Goal: Task Accomplishment & Management: Use online tool/utility

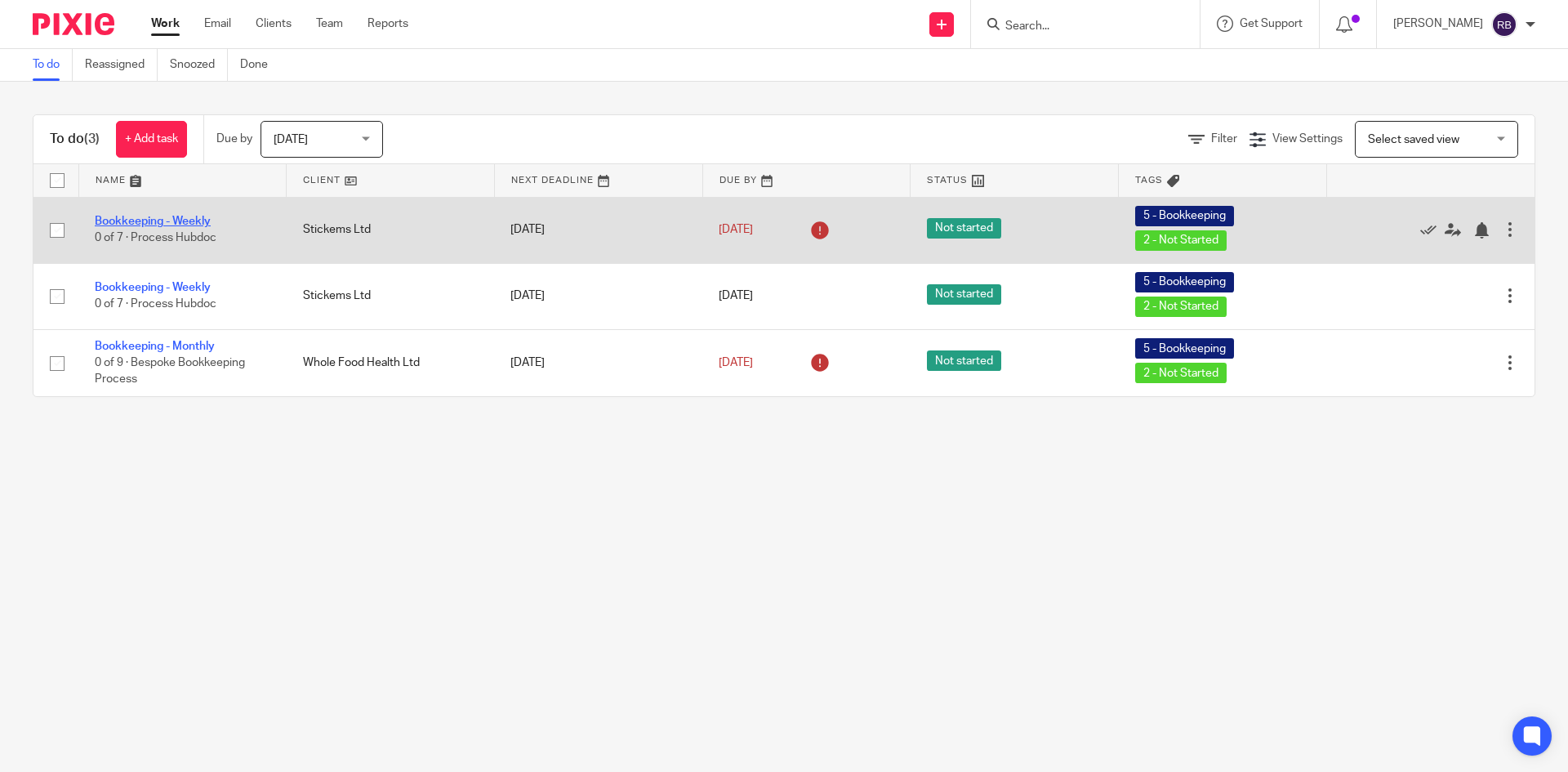
click at [160, 219] on link "Bookkeeping - Weekly" at bounding box center [153, 222] width 116 height 12
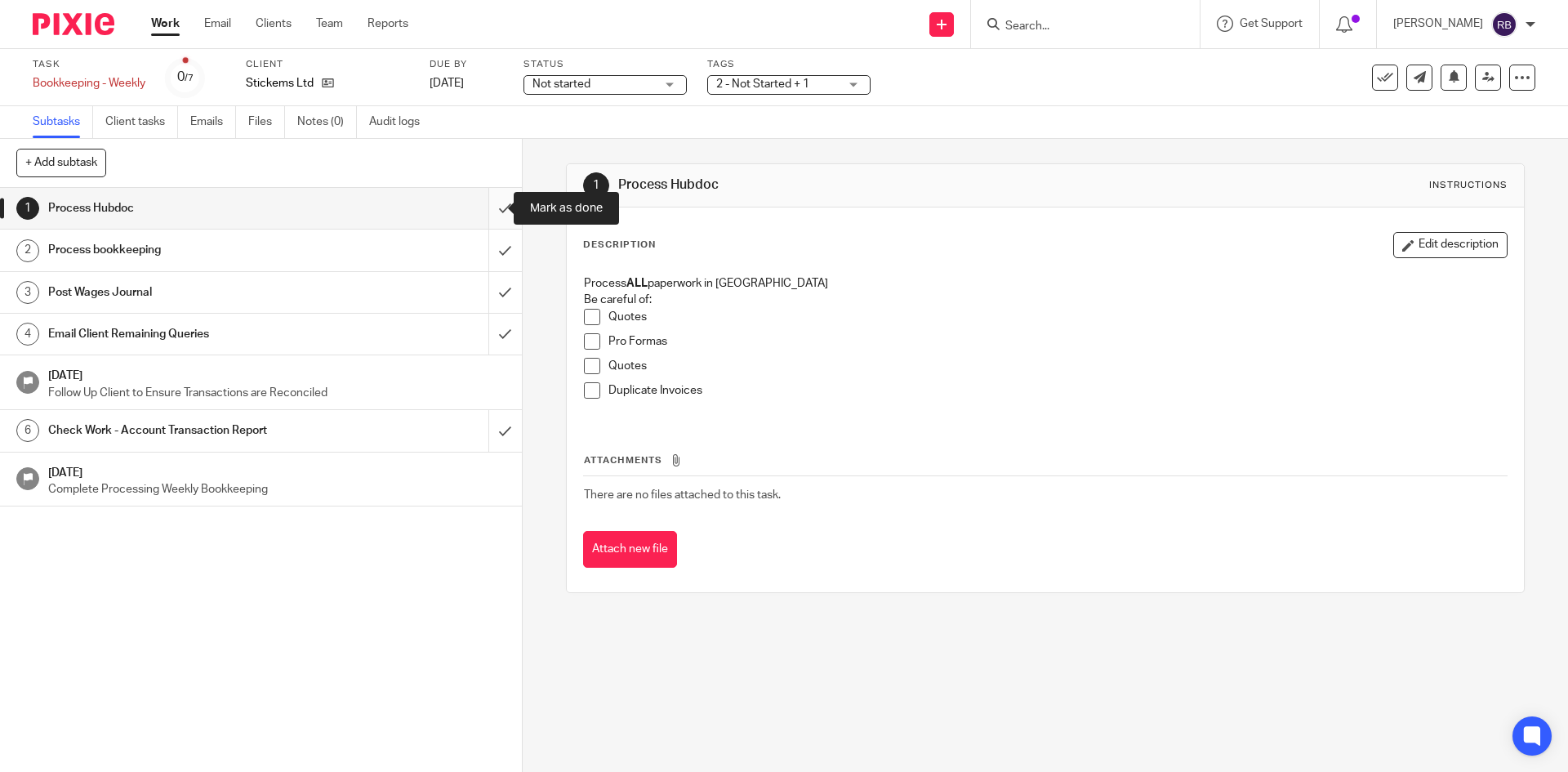
click at [486, 210] on input "submit" at bounding box center [261, 208] width 522 height 40
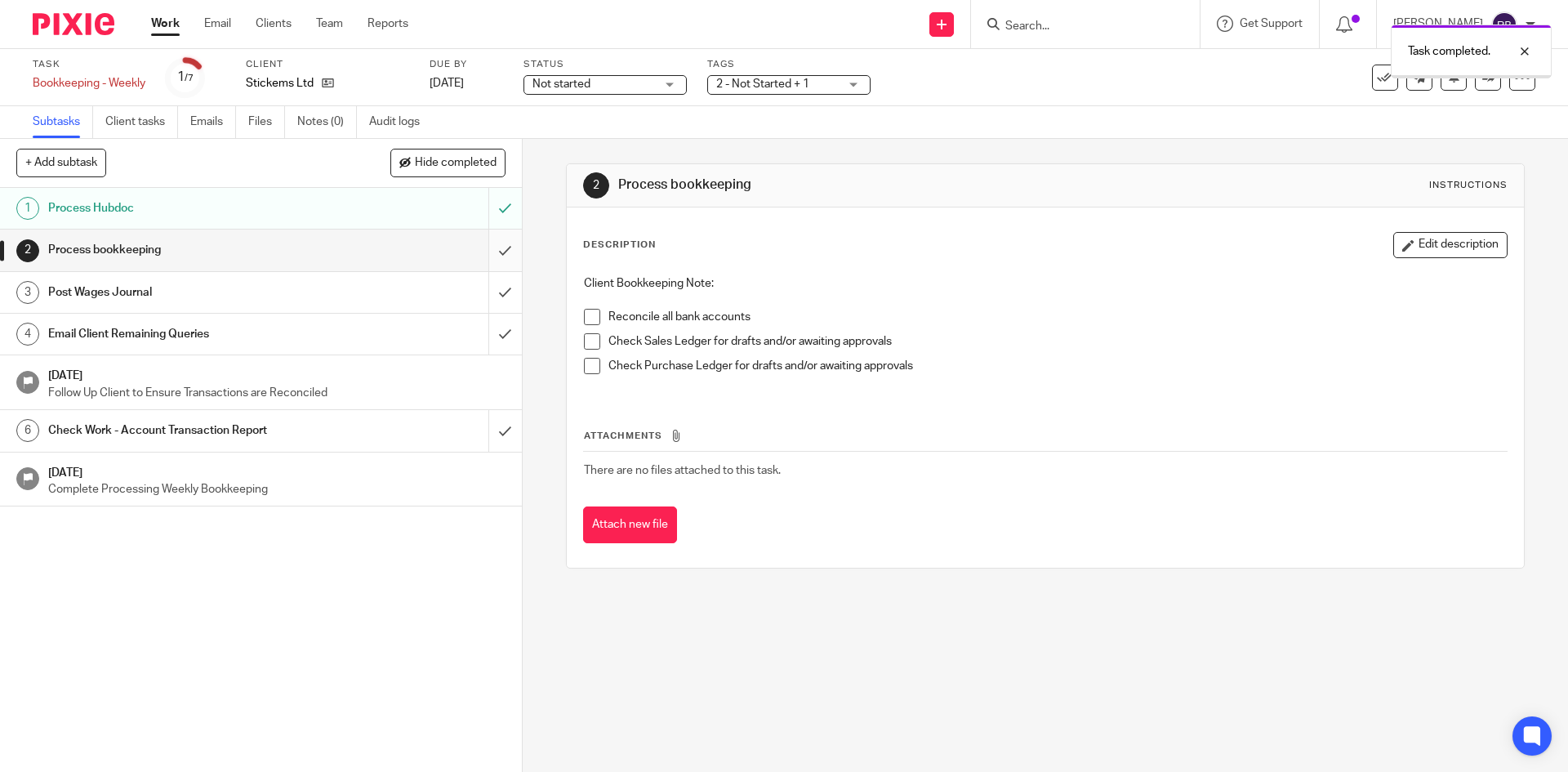
click at [485, 251] on input "submit" at bounding box center [261, 249] width 522 height 40
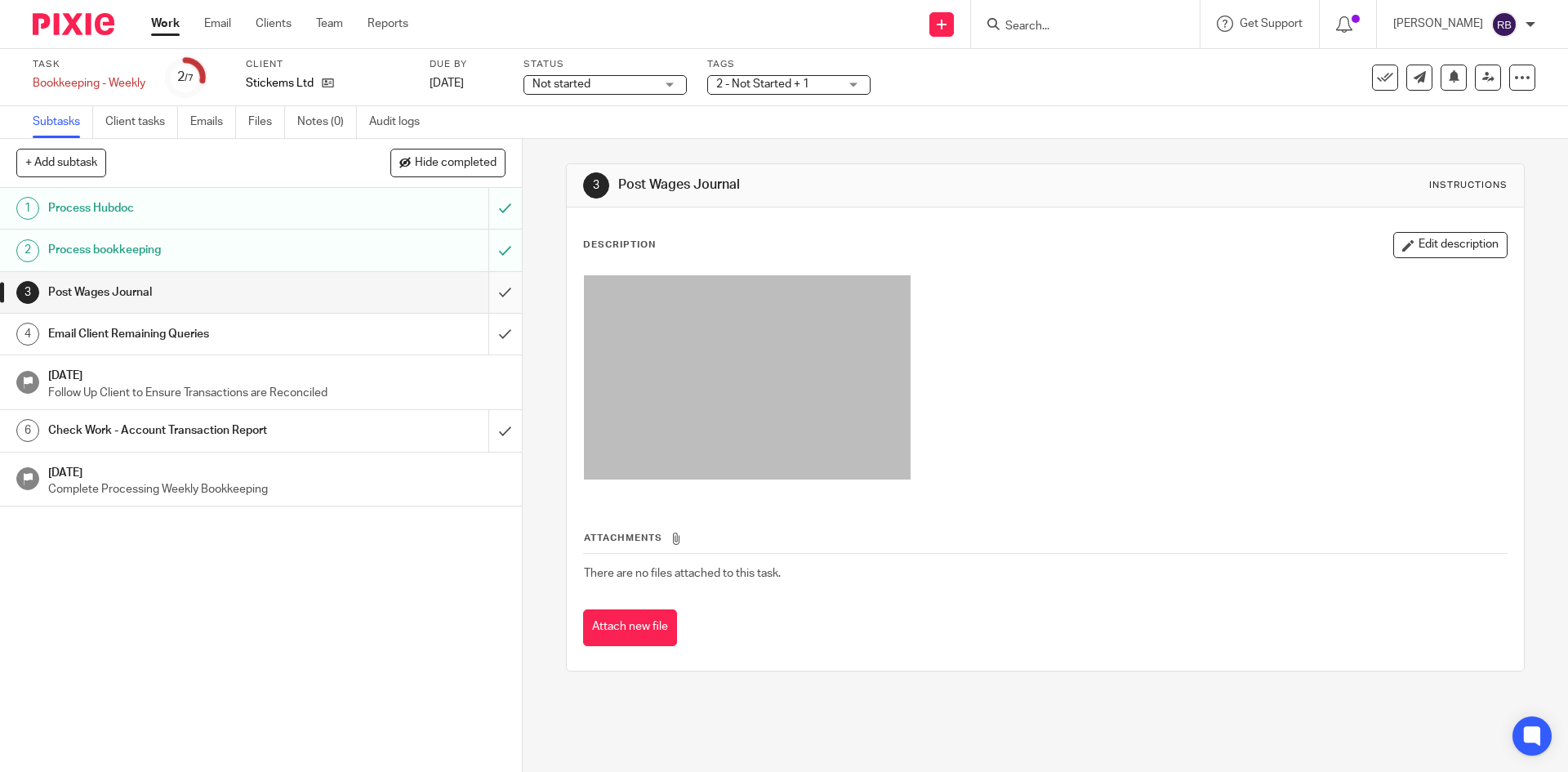
click at [489, 295] on input "submit" at bounding box center [261, 291] width 522 height 40
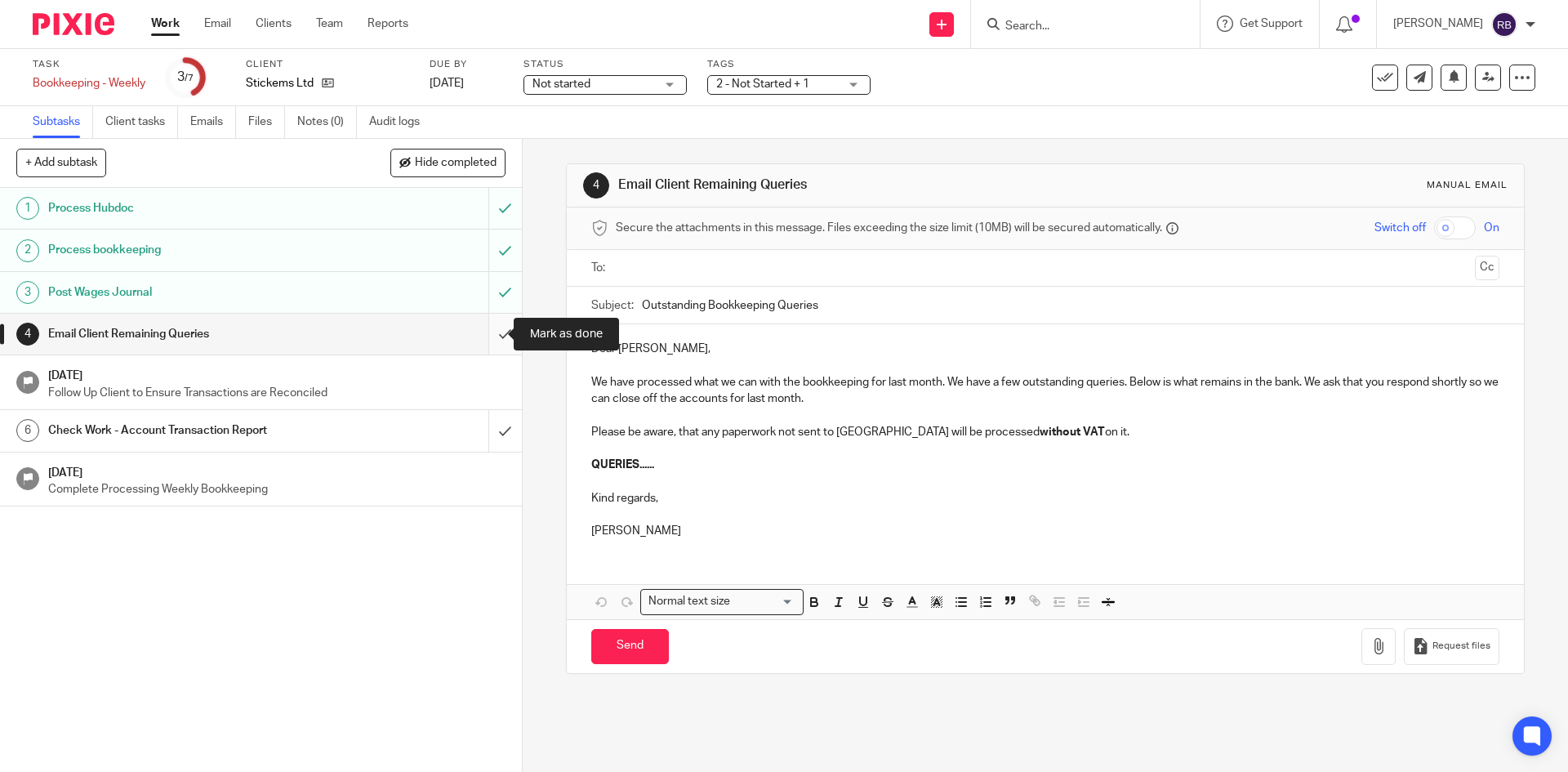
click at [488, 328] on input "submit" at bounding box center [261, 333] width 522 height 40
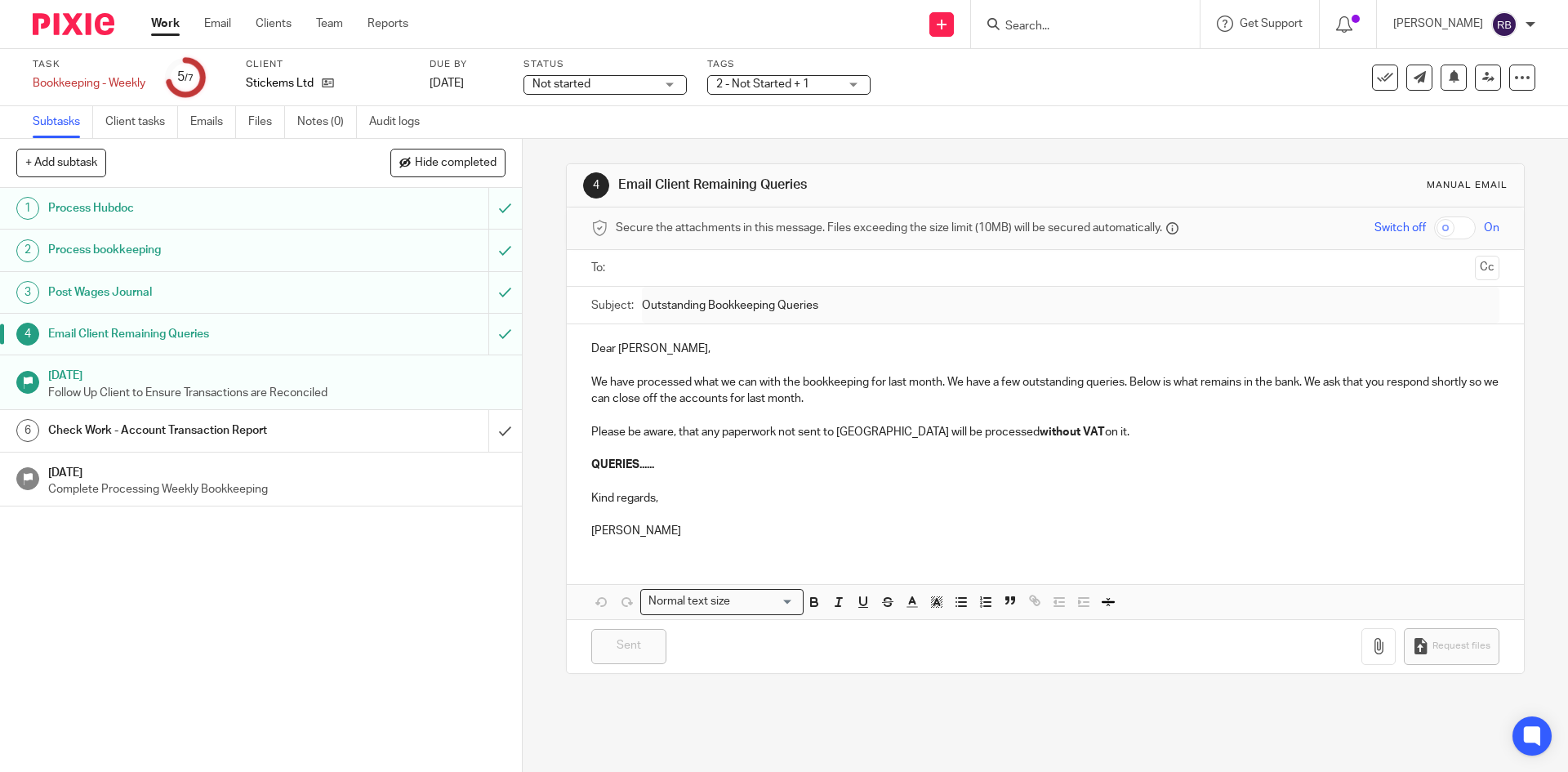
click at [164, 22] on link "Work" at bounding box center [164, 24] width 29 height 17
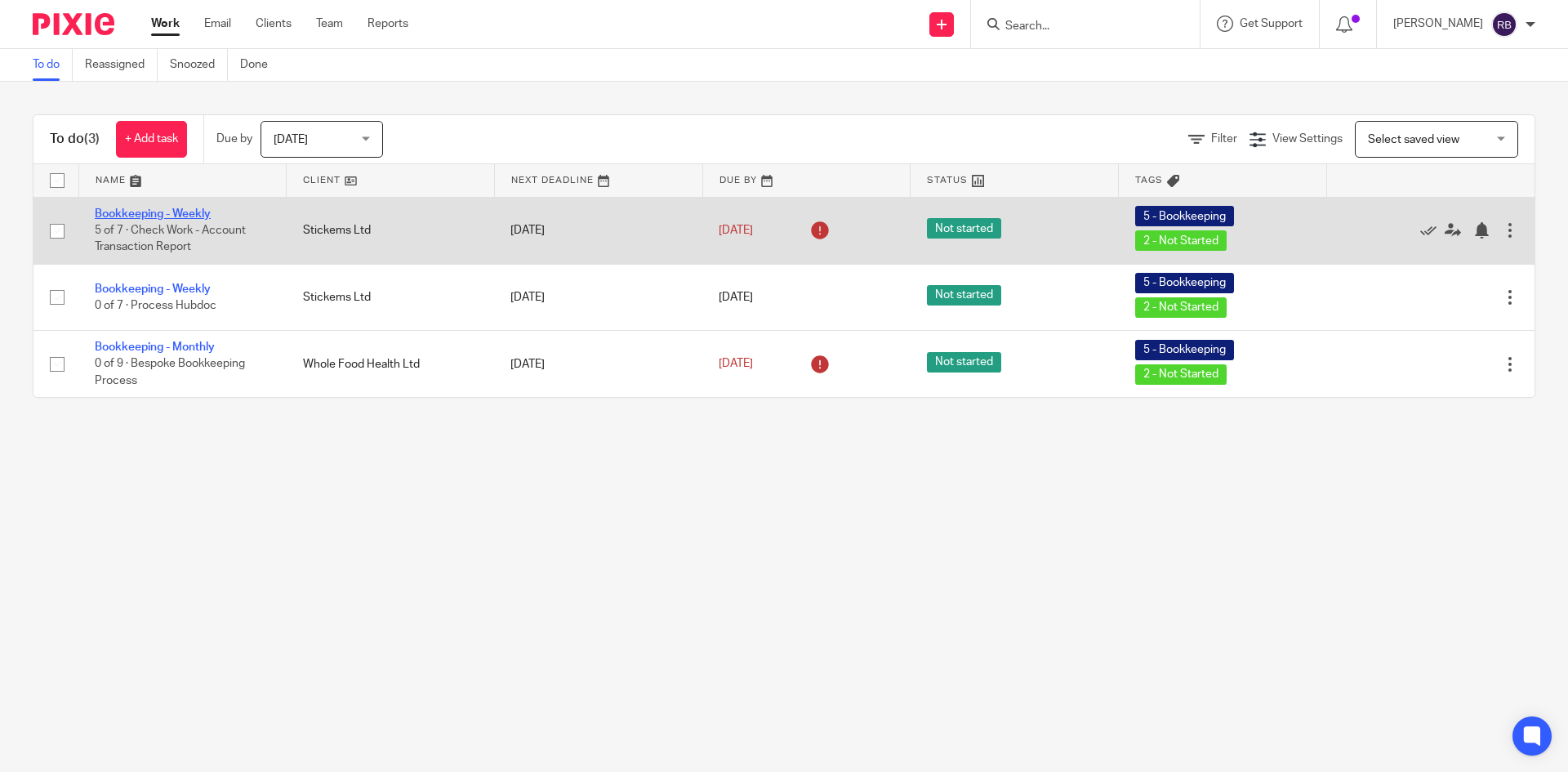
click at [136, 211] on link "Bookkeeping - Weekly" at bounding box center [153, 214] width 116 height 12
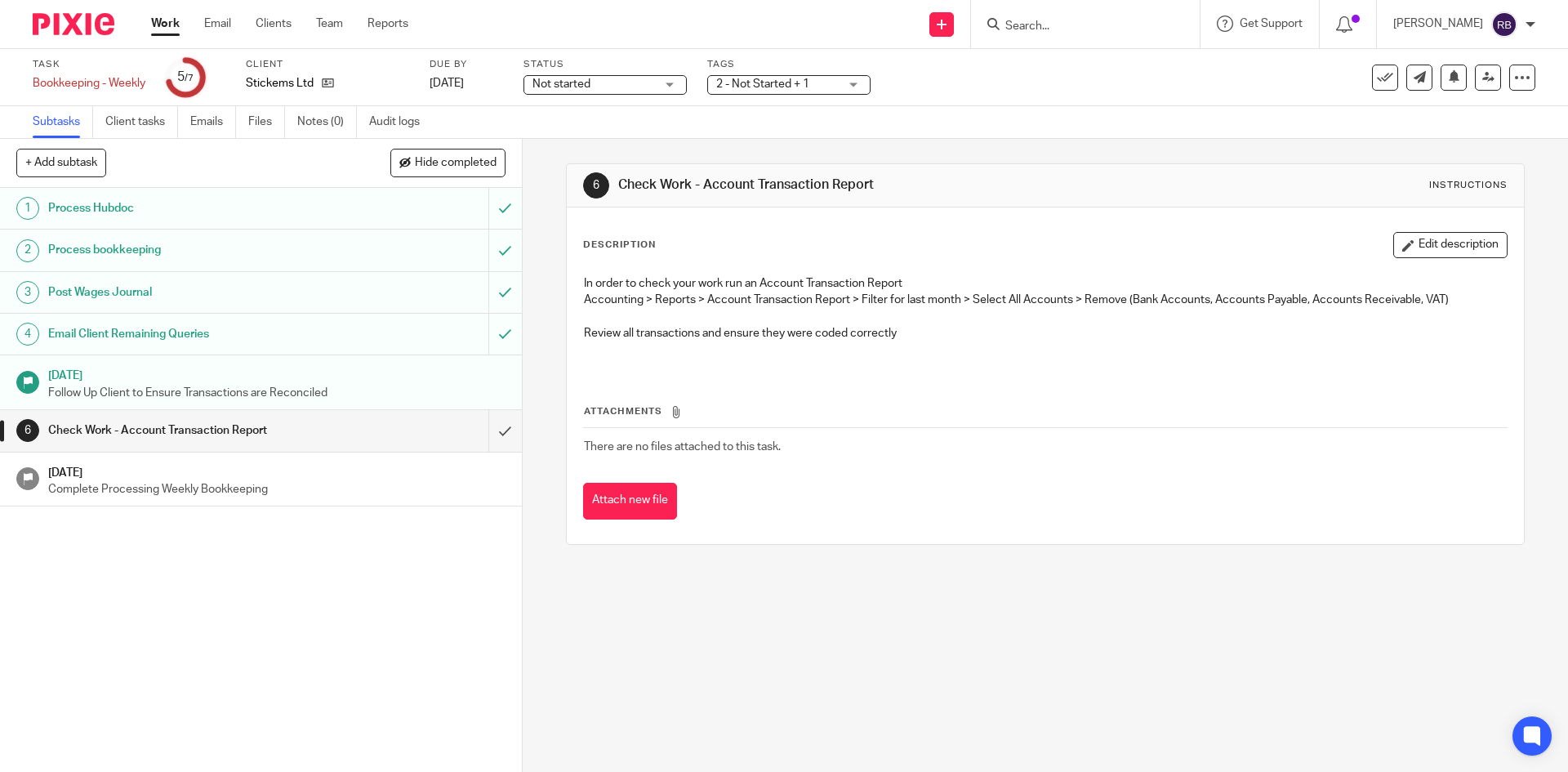
click at [170, 26] on link "Work" at bounding box center [164, 24] width 29 height 17
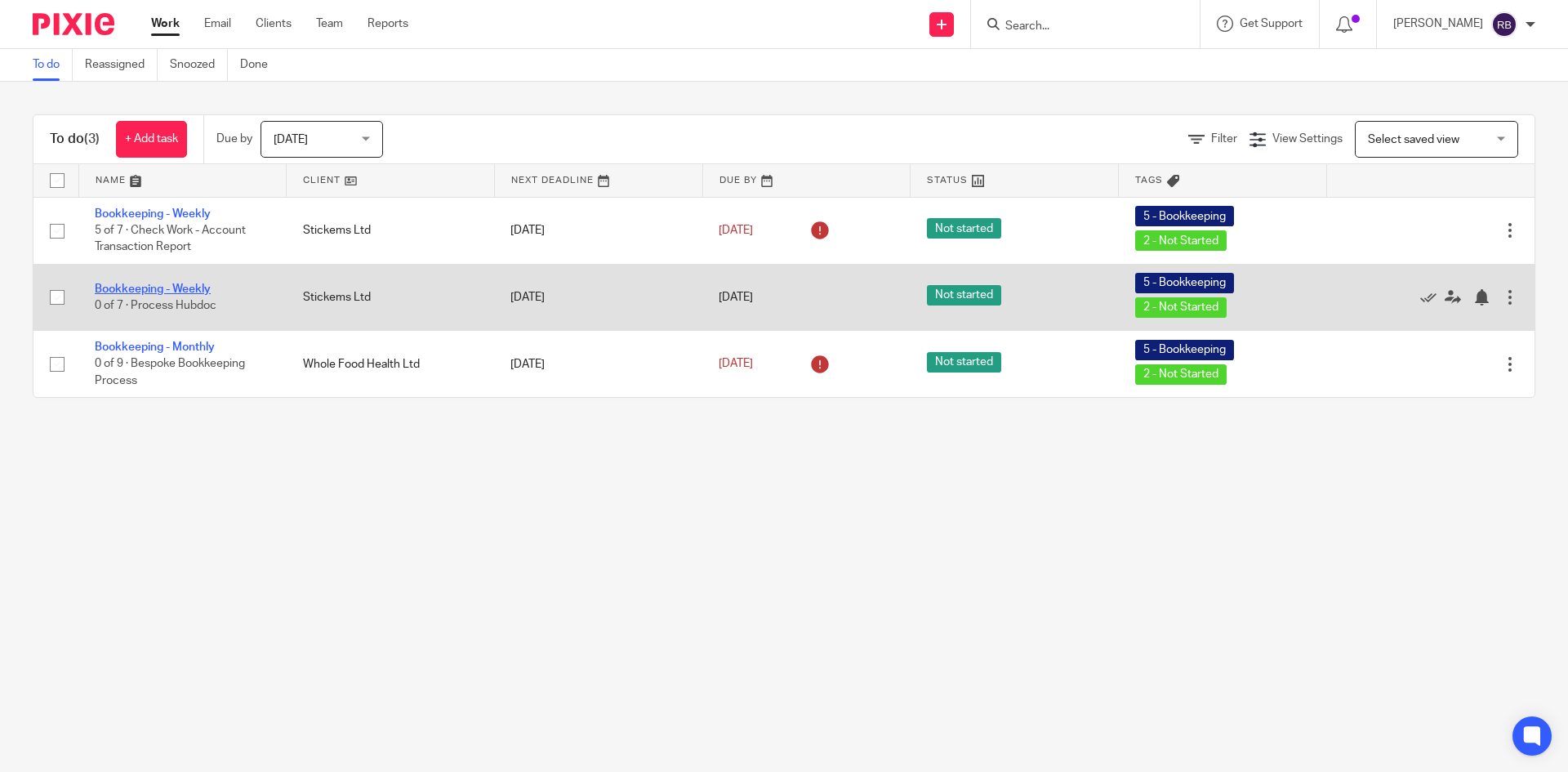
click at [195, 290] on link "Bookkeeping - Weekly" at bounding box center [153, 290] width 116 height 12
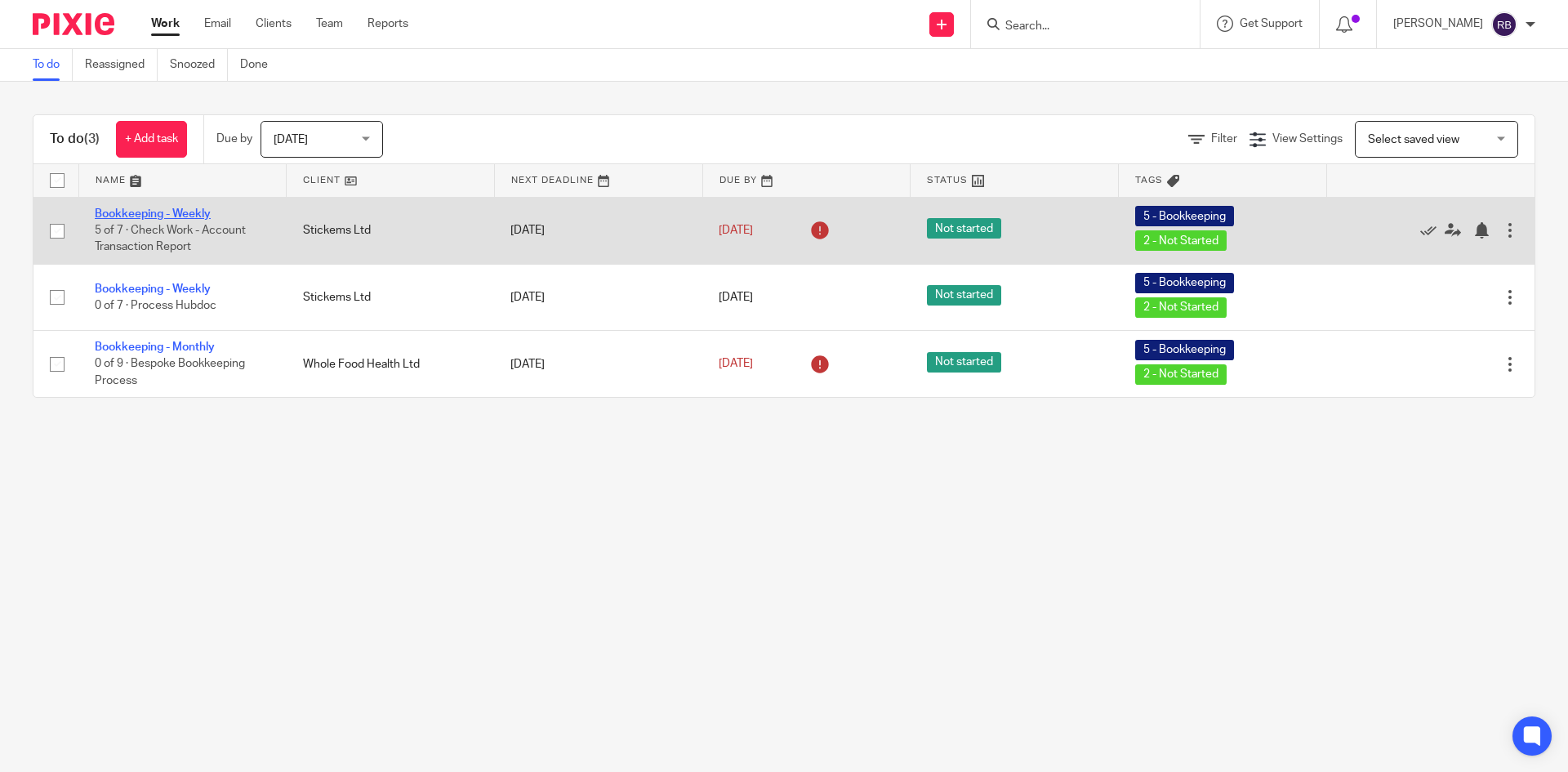
click at [157, 211] on link "Bookkeeping - Weekly" at bounding box center [153, 214] width 116 height 12
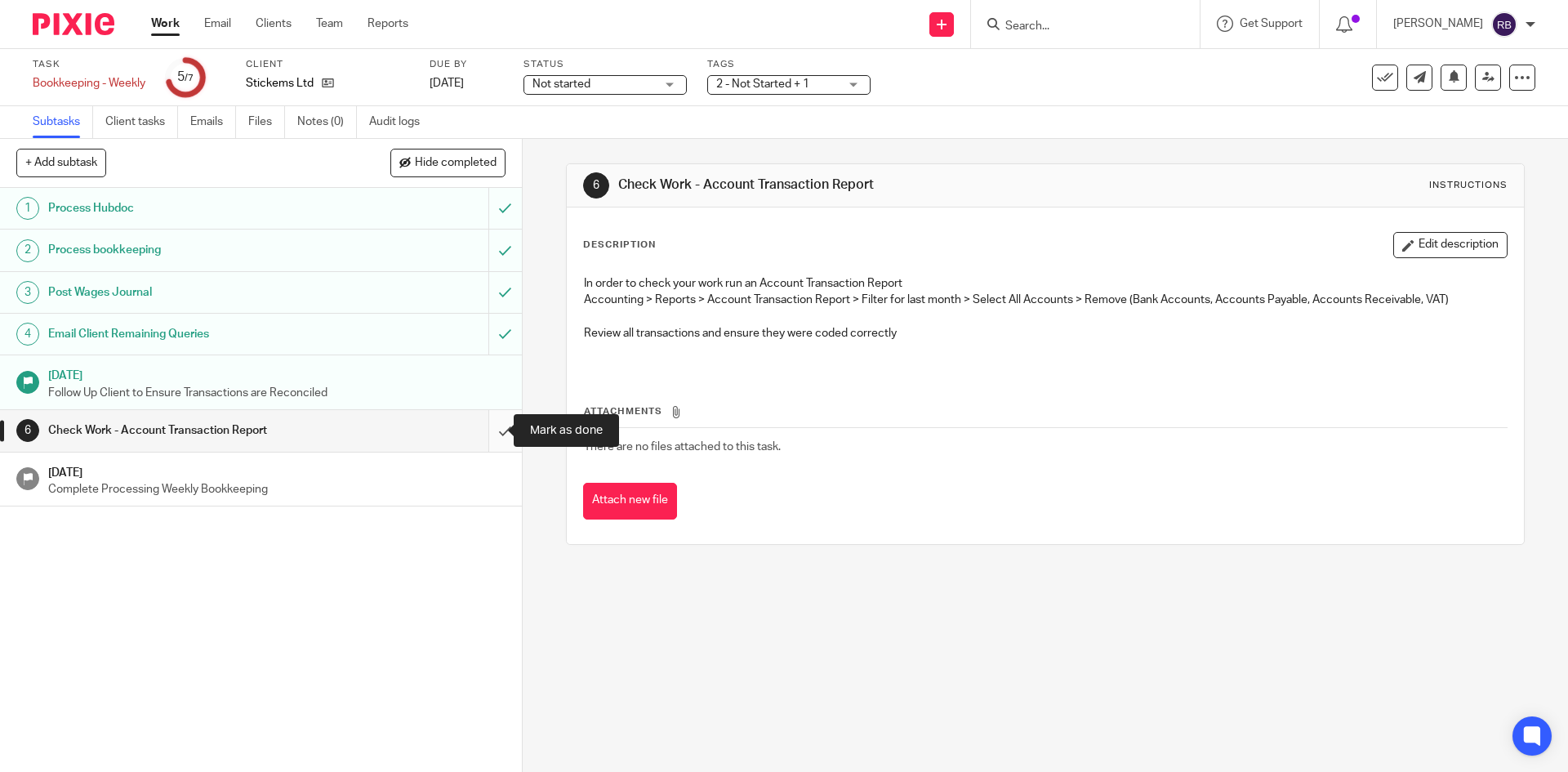
click at [488, 433] on input "submit" at bounding box center [261, 429] width 522 height 40
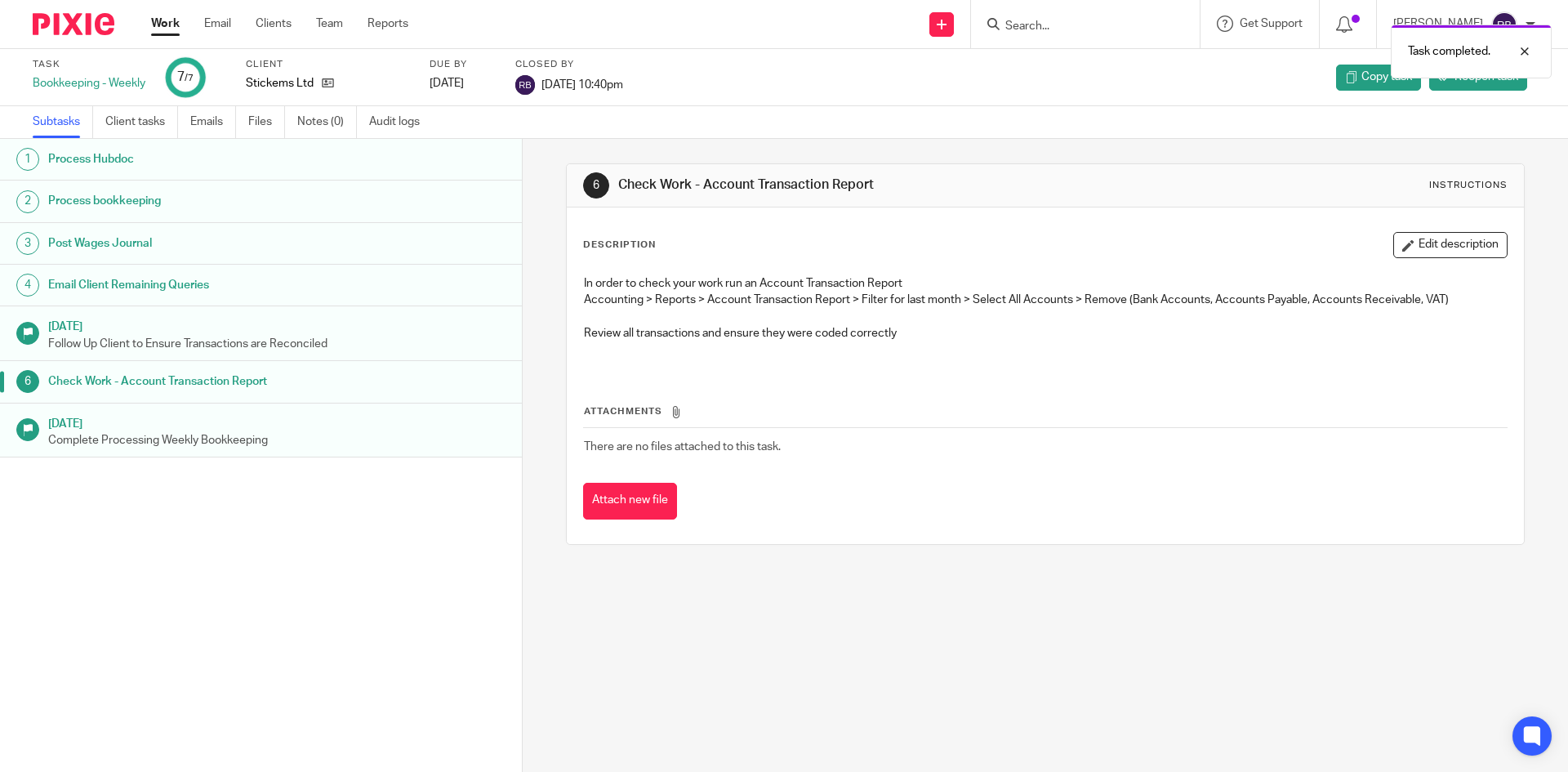
click at [165, 23] on link "Work" at bounding box center [164, 24] width 29 height 17
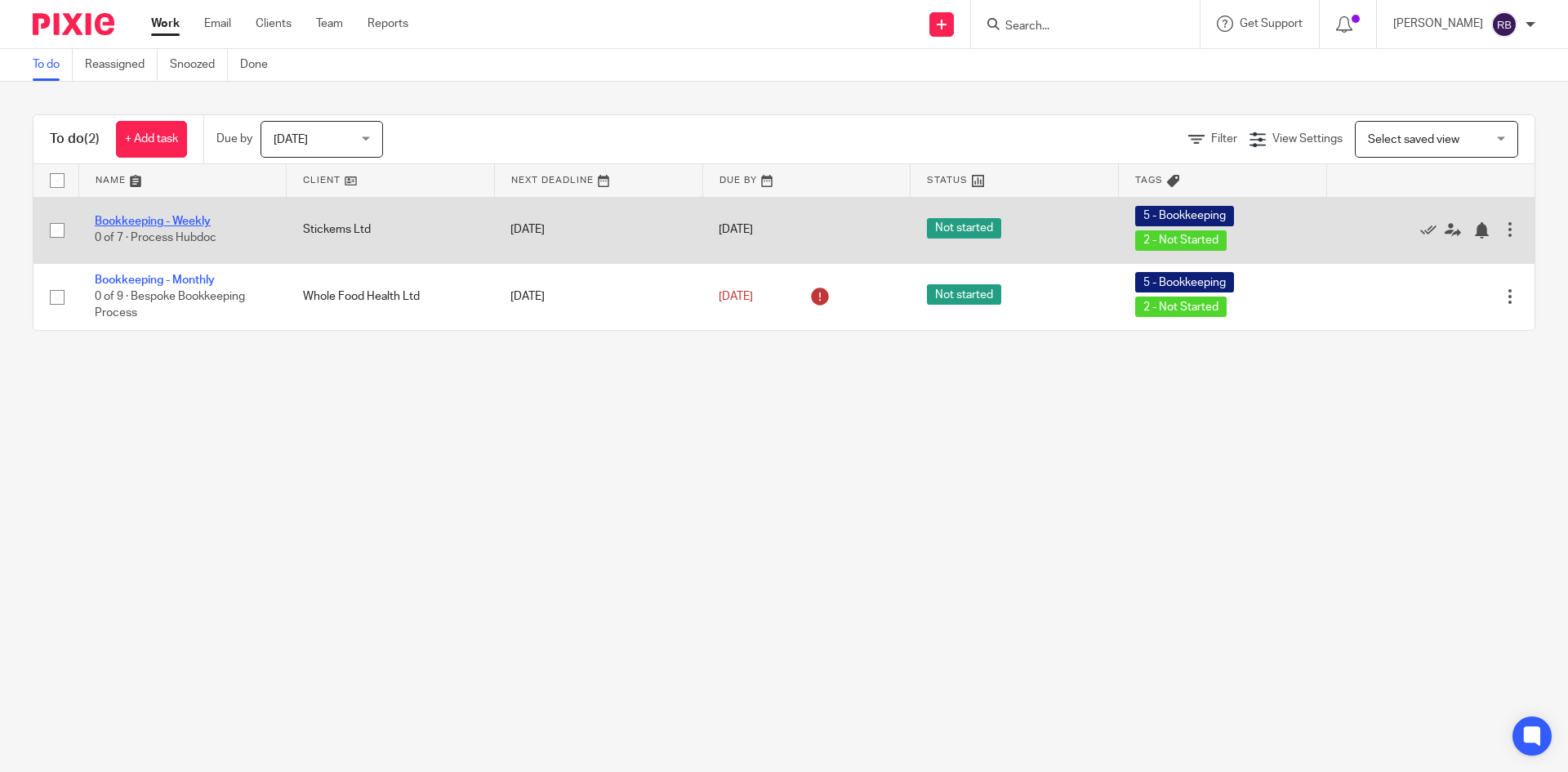
click at [176, 223] on link "Bookkeeping - Weekly" at bounding box center [153, 222] width 116 height 12
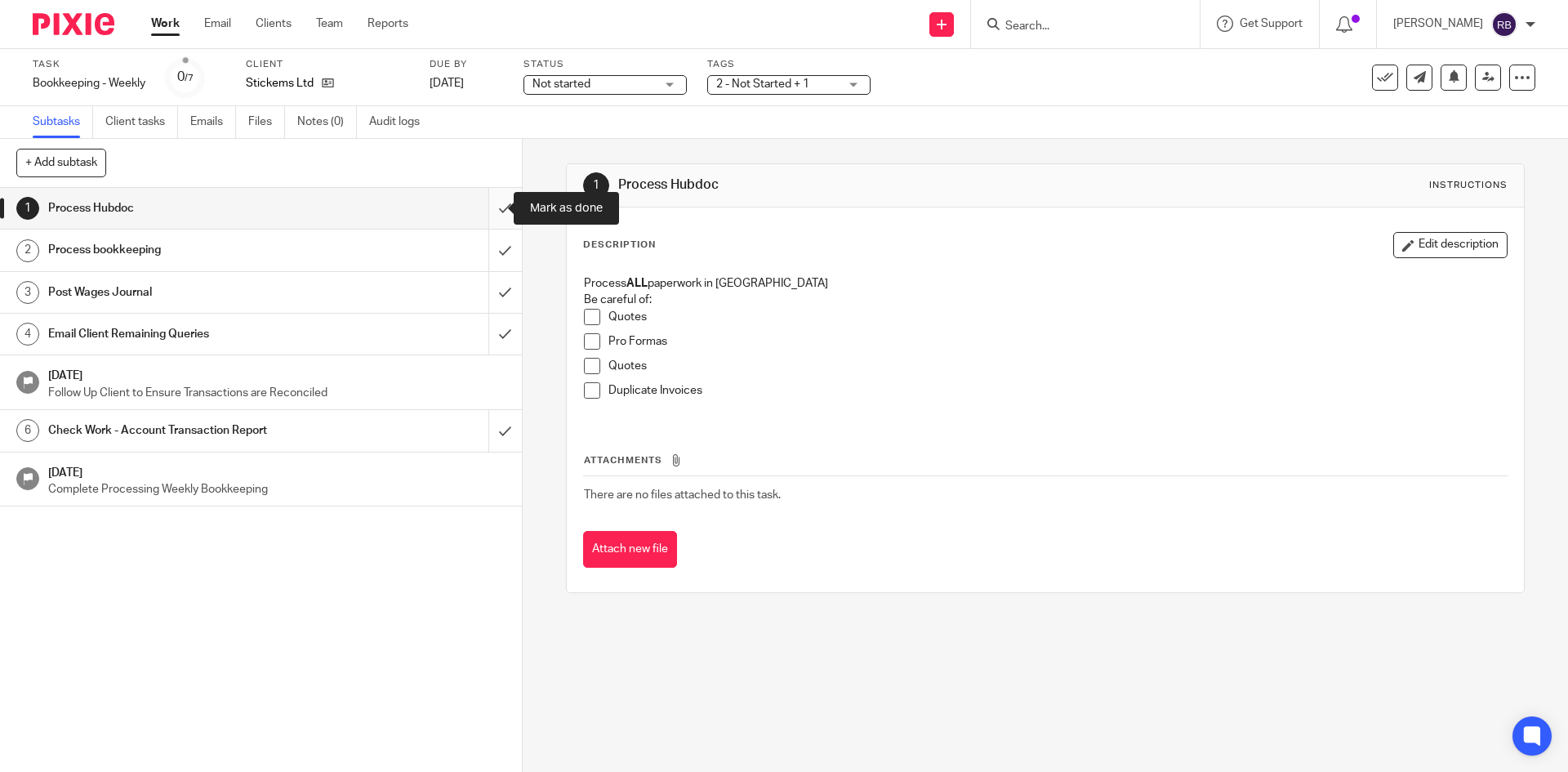
click at [487, 208] on input "submit" at bounding box center [261, 208] width 522 height 40
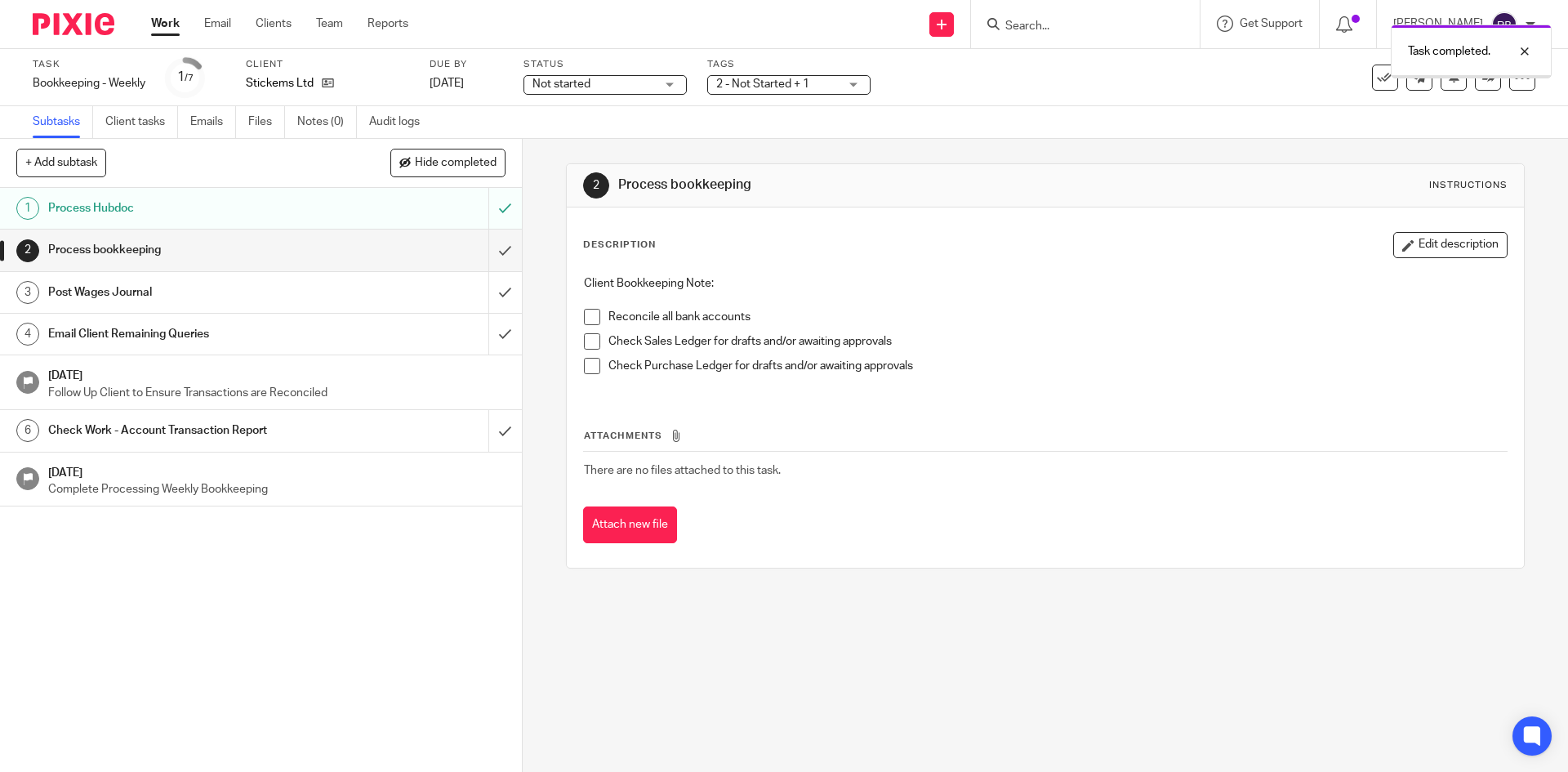
click at [486, 293] on input "submit" at bounding box center [261, 291] width 522 height 40
click at [489, 246] on input "submit" at bounding box center [261, 249] width 522 height 40
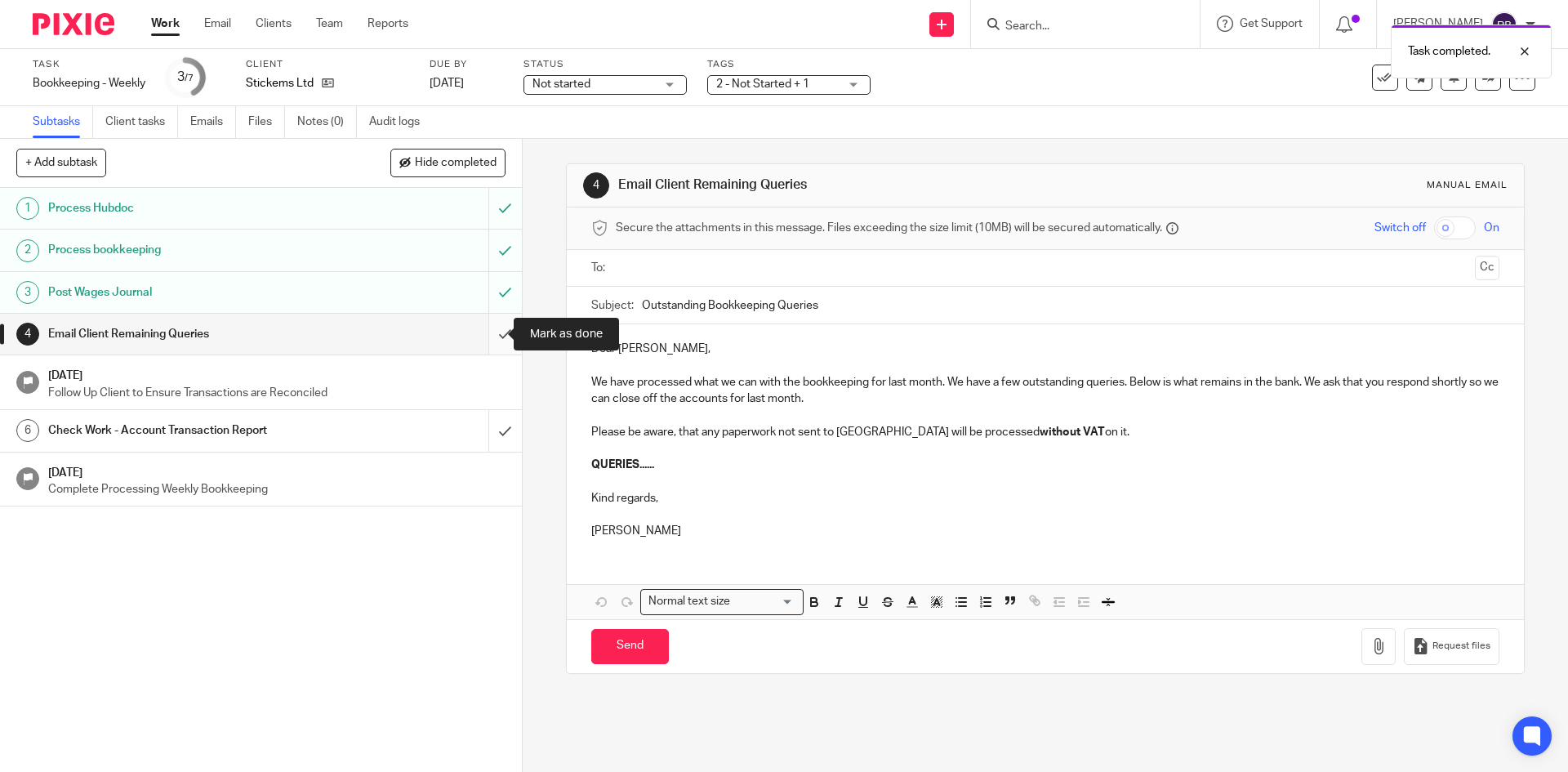
click at [488, 333] on input "submit" at bounding box center [261, 333] width 522 height 40
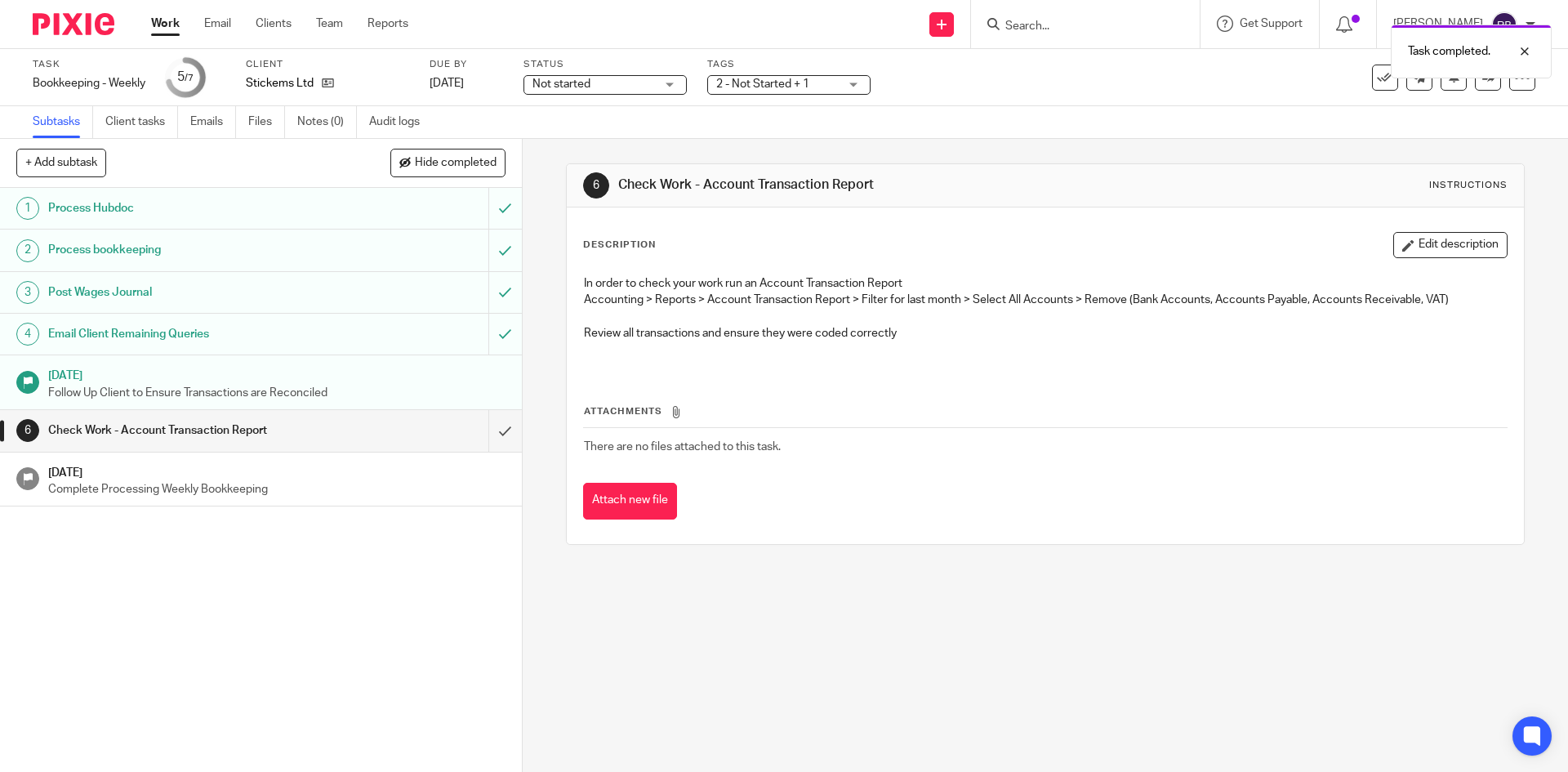
click at [174, 25] on link "Work" at bounding box center [164, 24] width 29 height 17
